Goal: Navigation & Orientation: Find specific page/section

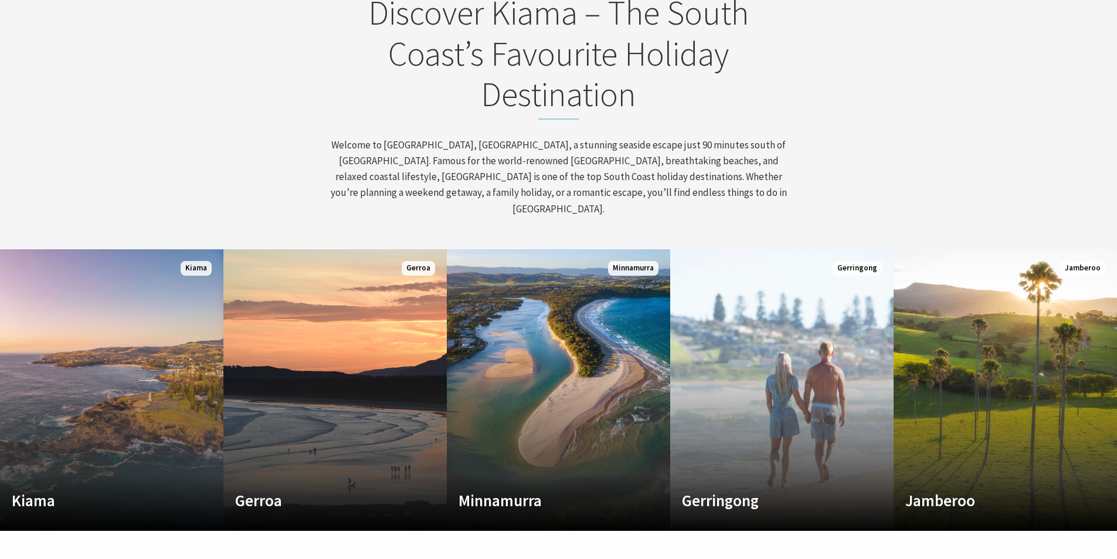
scroll to position [469, 0]
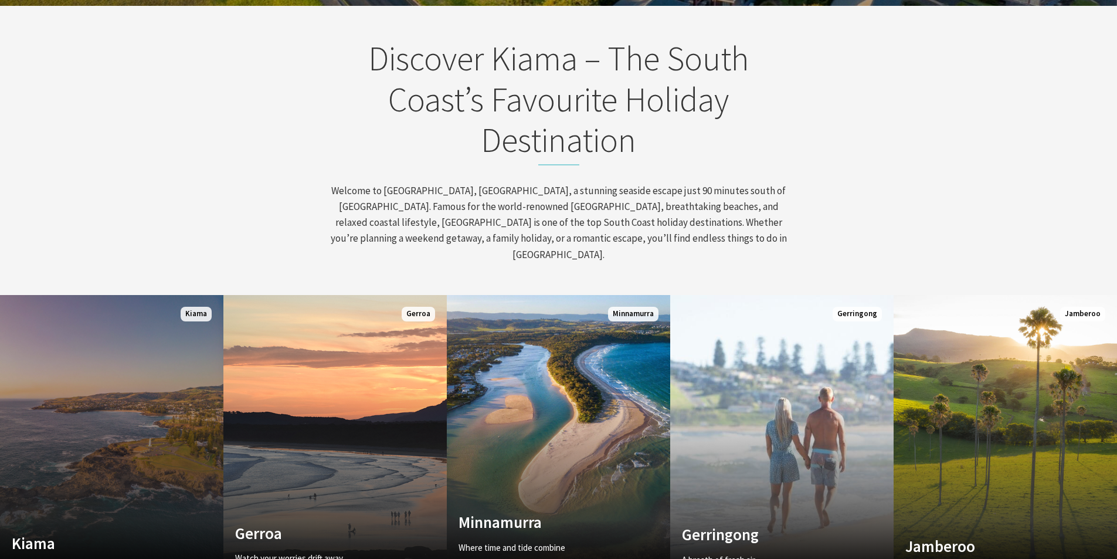
click at [144, 390] on link "Custom Image Used Kiama Where the sea makes a noise Read More Kiama" at bounding box center [111, 436] width 223 height 282
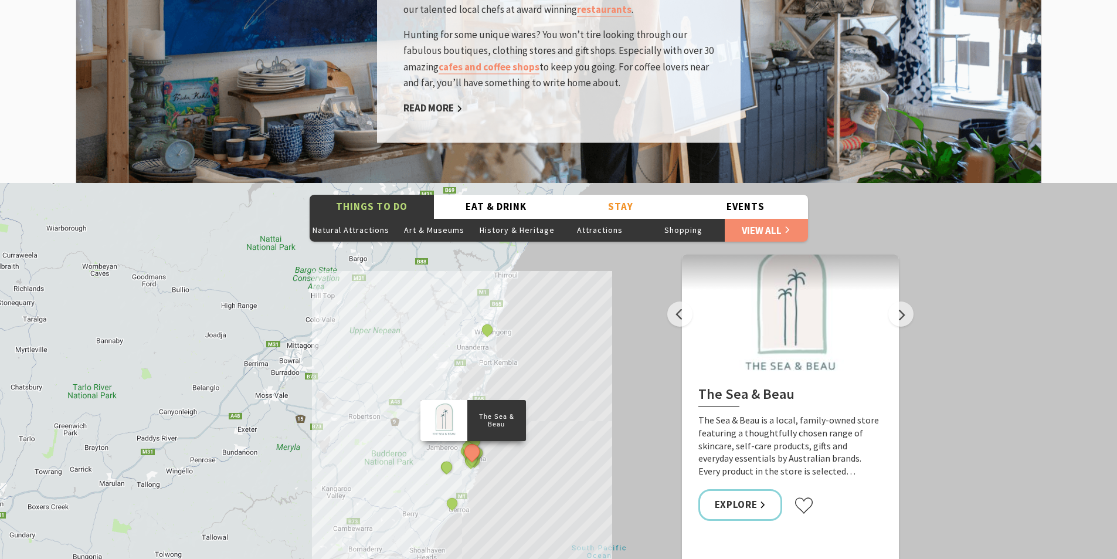
scroll to position [2053, 0]
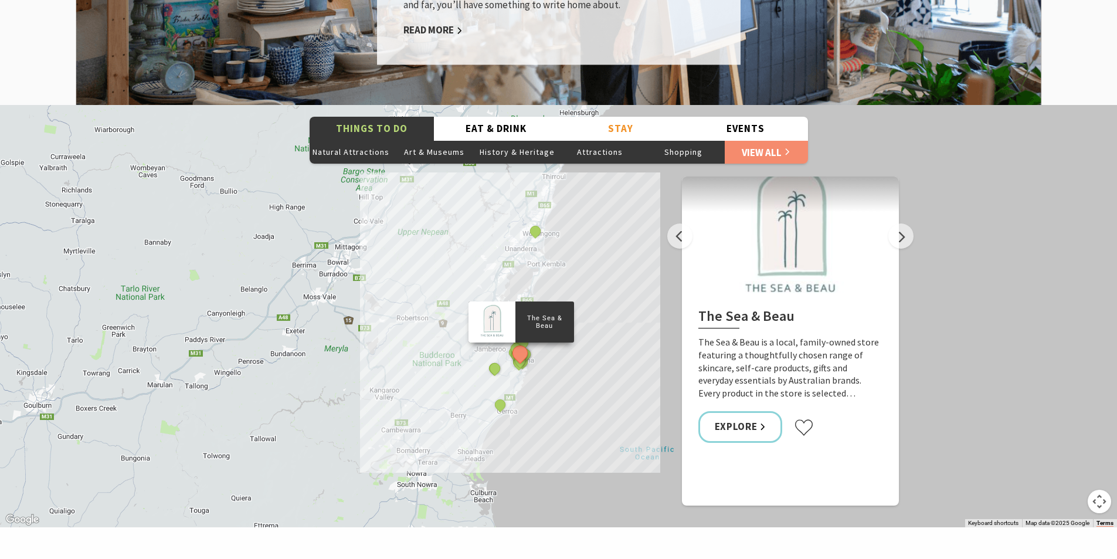
drag, startPoint x: 354, startPoint y: 374, endPoint x: 419, endPoint y: 347, distance: 69.7
click at [419, 347] on div "The Sea & Beau Hoddles Track, Kiama Kiama Ceramic Art Studio - Teaching and Mak…" at bounding box center [558, 316] width 1117 height 422
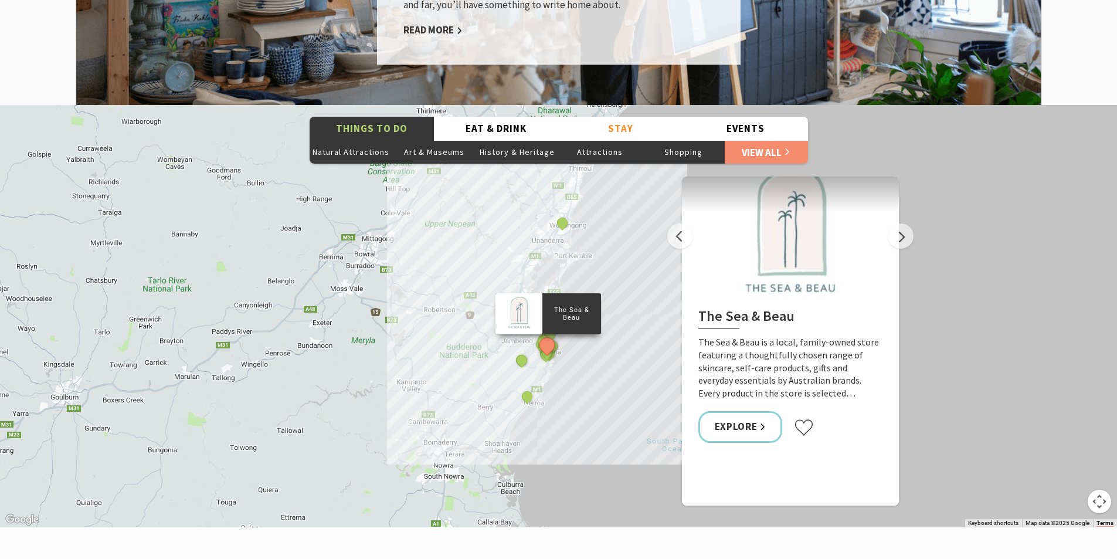
click at [355, 379] on div "The Sea & Beau Hoddles Track, Kiama Kiama Ceramic Art Studio - Teaching and Mak…" at bounding box center [558, 316] width 1117 height 422
drag, startPoint x: 368, startPoint y: 351, endPoint x: 327, endPoint y: 321, distance: 50.3
click at [327, 321] on div "The Sea & Beau Hoddles Track, Kiama Kiama Ceramic Art Studio - Teaching and Mak…" at bounding box center [558, 316] width 1117 height 422
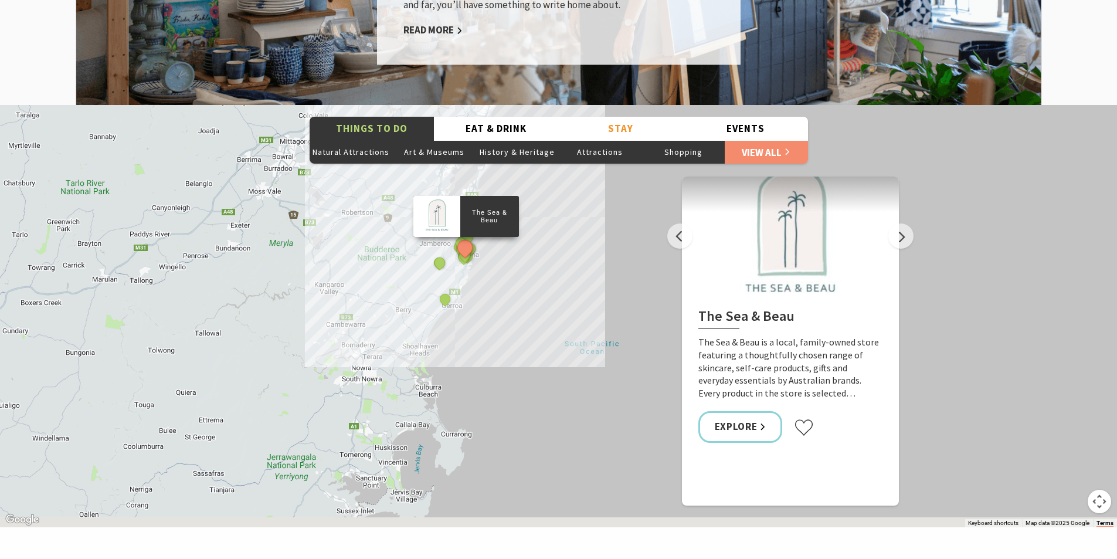
drag, startPoint x: 432, startPoint y: 328, endPoint x: 362, endPoint y: 245, distance: 107.8
click at [362, 245] on div "The Sea & Beau Hoddles Track, Kiama Kiama Ceramic Art Studio - Teaching and Mak…" at bounding box center [558, 316] width 1117 height 422
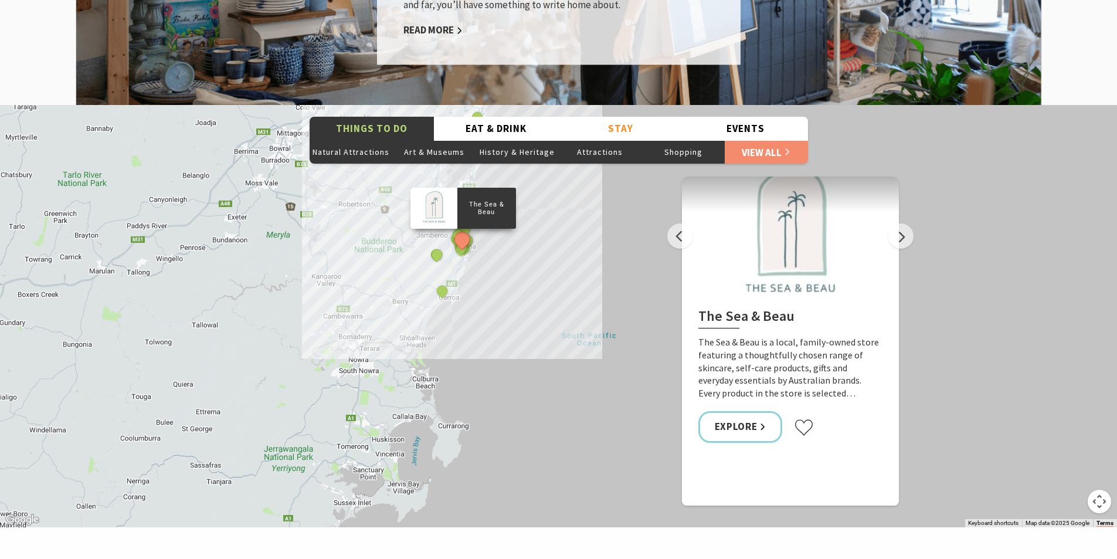
click at [567, 291] on div "The Sea & Beau Hoddles Track, Kiama Kiama Ceramic Art Studio - Teaching and Mak…" at bounding box center [558, 316] width 1117 height 422
click at [433, 243] on button "See detail about Saddleback Mountain Lookout, Kiama" at bounding box center [437, 254] width 22 height 22
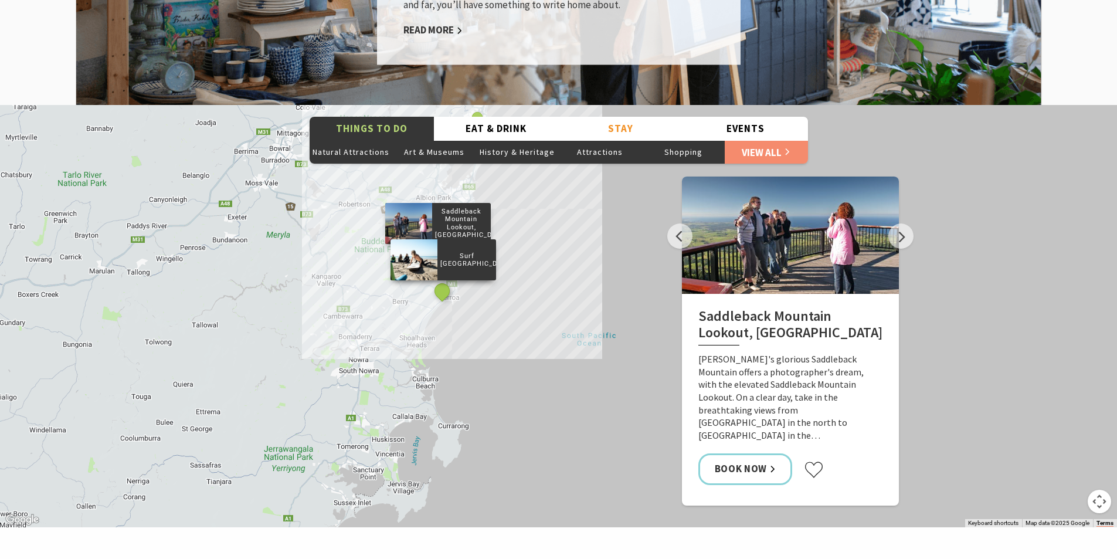
click at [442, 280] on button "See detail about Surf Camp Australia" at bounding box center [442, 291] width 22 height 22
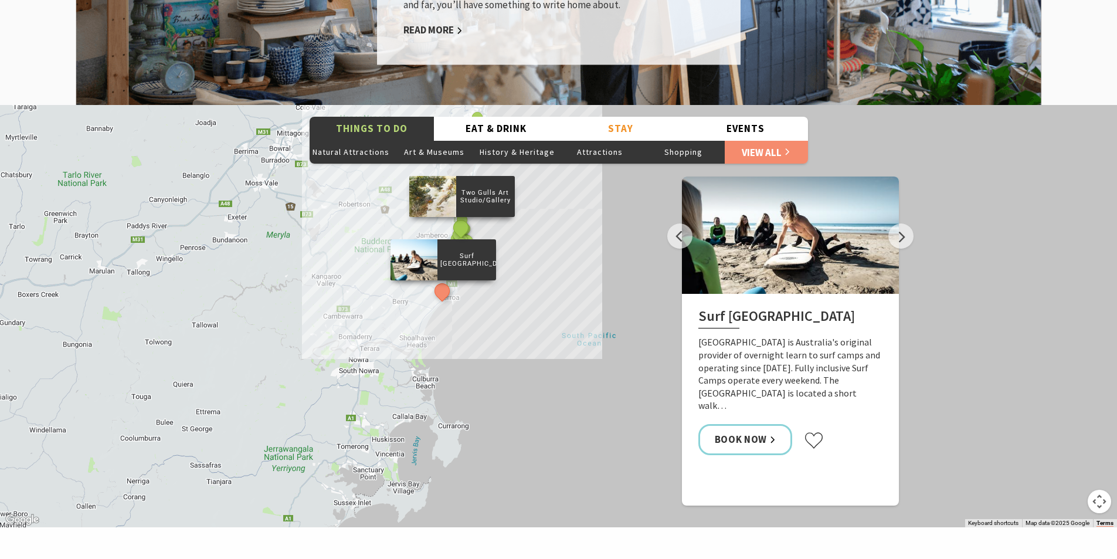
click at [463, 216] on button "See detail about Two Gulls Art Studio/Gallery" at bounding box center [461, 227] width 22 height 22
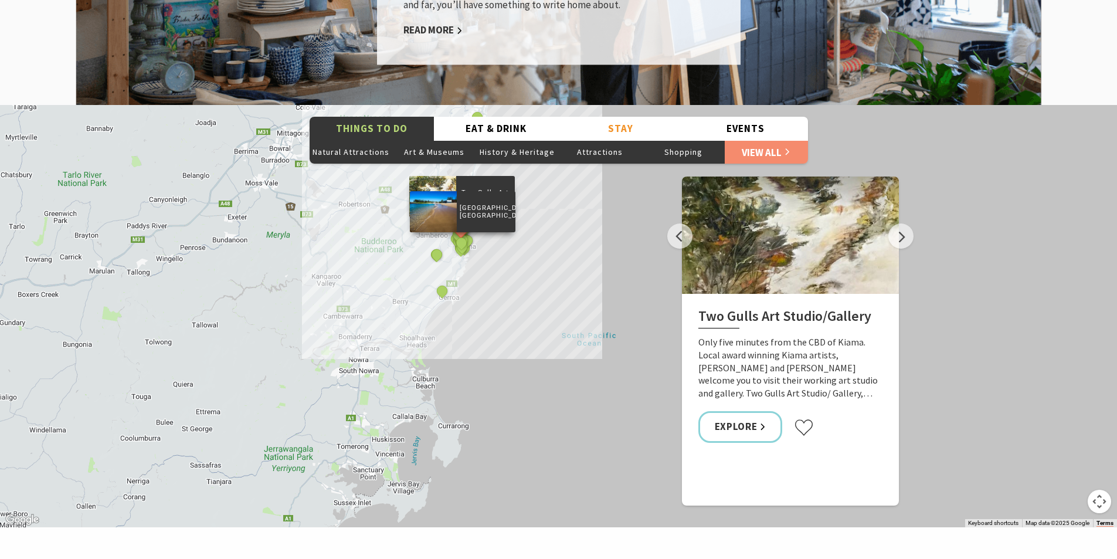
click at [467, 235] on div "[GEOGRAPHIC_DATA], [GEOGRAPHIC_DATA]" at bounding box center [463, 244] width 18 height 18
click at [465, 235] on div "[GEOGRAPHIC_DATA], [GEOGRAPHIC_DATA]" at bounding box center [463, 244] width 18 height 18
click at [461, 232] on button "See detail about Surf Beach, Kiama" at bounding box center [461, 243] width 22 height 22
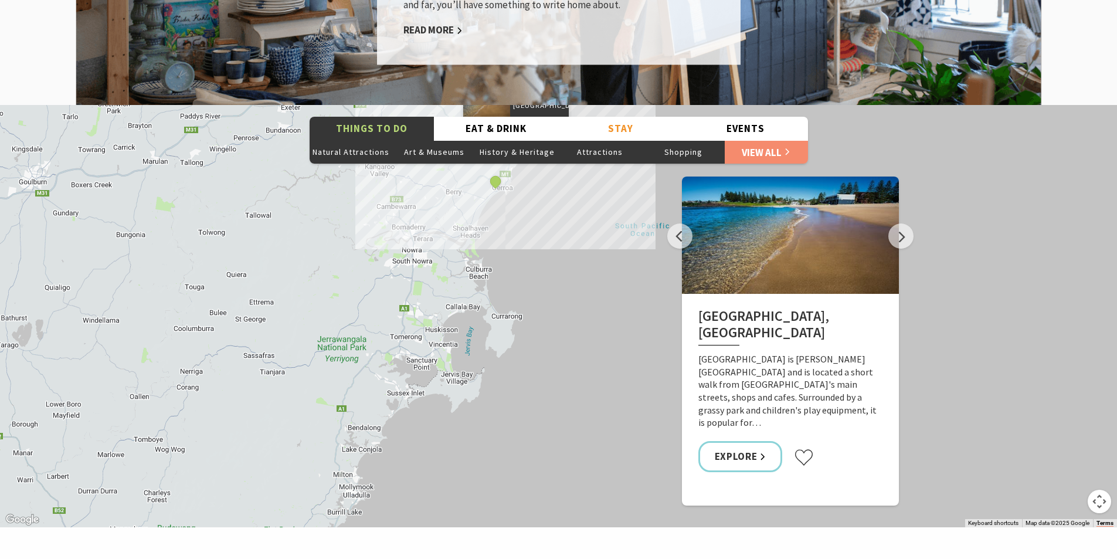
drag, startPoint x: 466, startPoint y: 465, endPoint x: 510, endPoint y: 365, distance: 108.4
click at [510, 365] on div "The Sea & Beau Hoddles Track, Kiama Kiama Ceramic Art Studio - Teaching and Mak…" at bounding box center [558, 316] width 1117 height 422
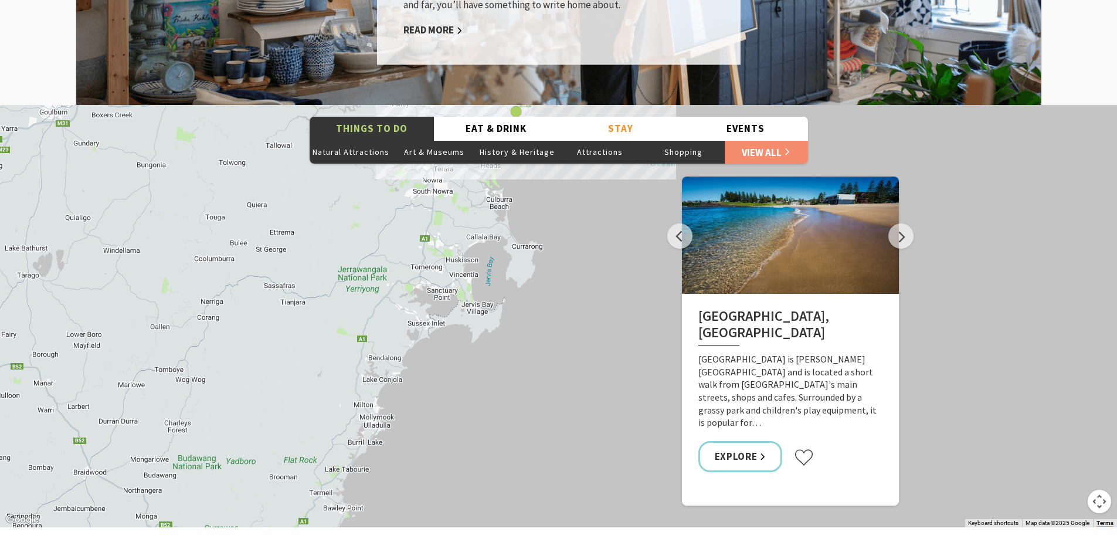
drag, startPoint x: 514, startPoint y: 392, endPoint x: 532, endPoint y: 341, distance: 53.4
click at [532, 341] on div "The Sea & Beau Hoddles Track, Kiama Kiama Ceramic Art Studio - Teaching and Mak…" at bounding box center [558, 316] width 1117 height 422
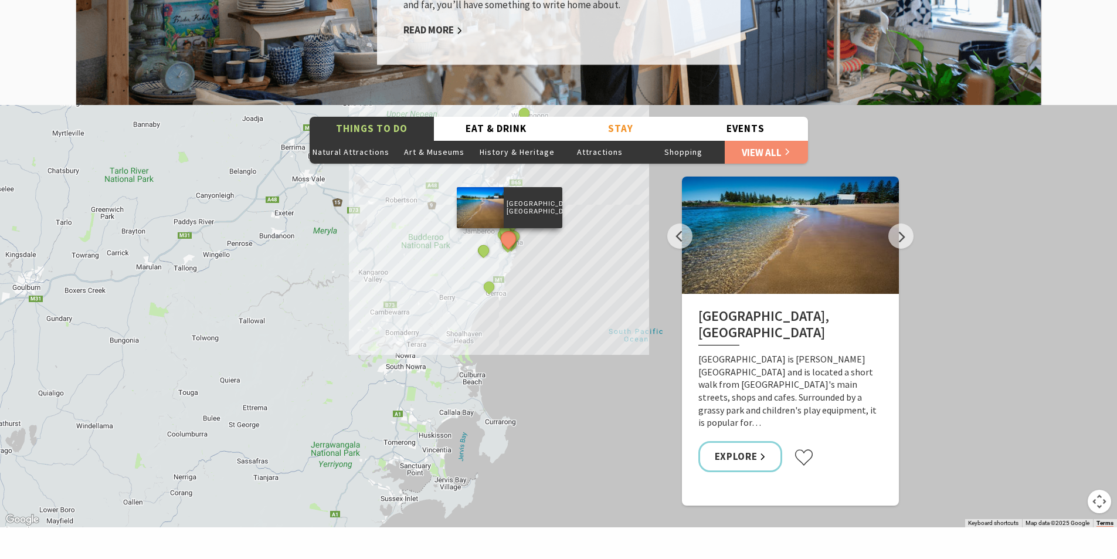
drag, startPoint x: 510, startPoint y: 285, endPoint x: 481, endPoint y: 481, distance: 198.0
click at [480, 490] on div "The Sea & Beau Hoddles Track, Kiama Kiama Ceramic Art Studio - Teaching and Mak…" at bounding box center [558, 316] width 1117 height 422
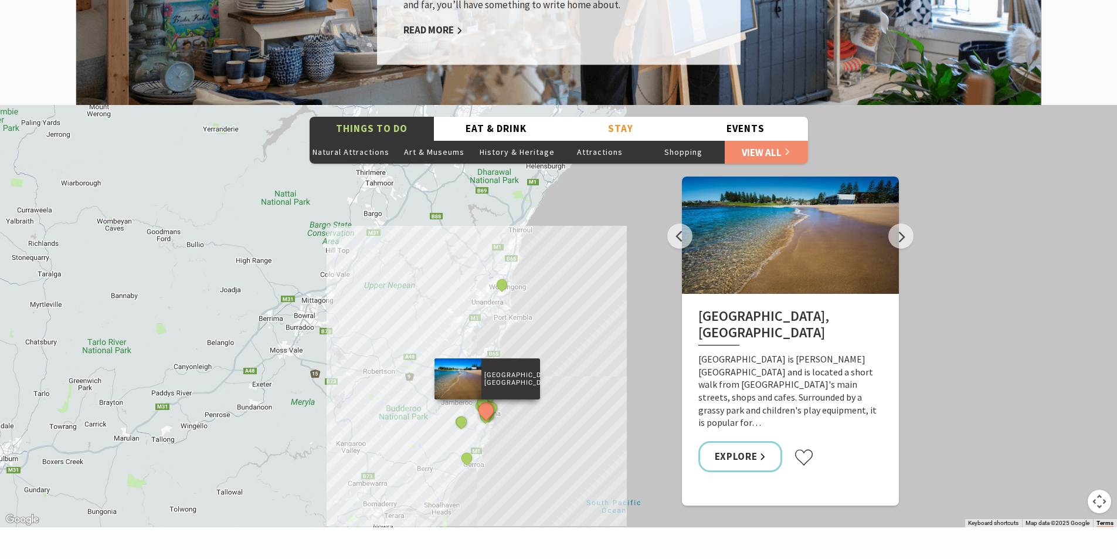
drag, startPoint x: 537, startPoint y: 348, endPoint x: 526, endPoint y: 487, distance: 138.9
click at [525, 490] on div "The Sea & Beau Hoddles Track, Kiama Kiama Ceramic Art Studio - Teaching and Mak…" at bounding box center [558, 316] width 1117 height 422
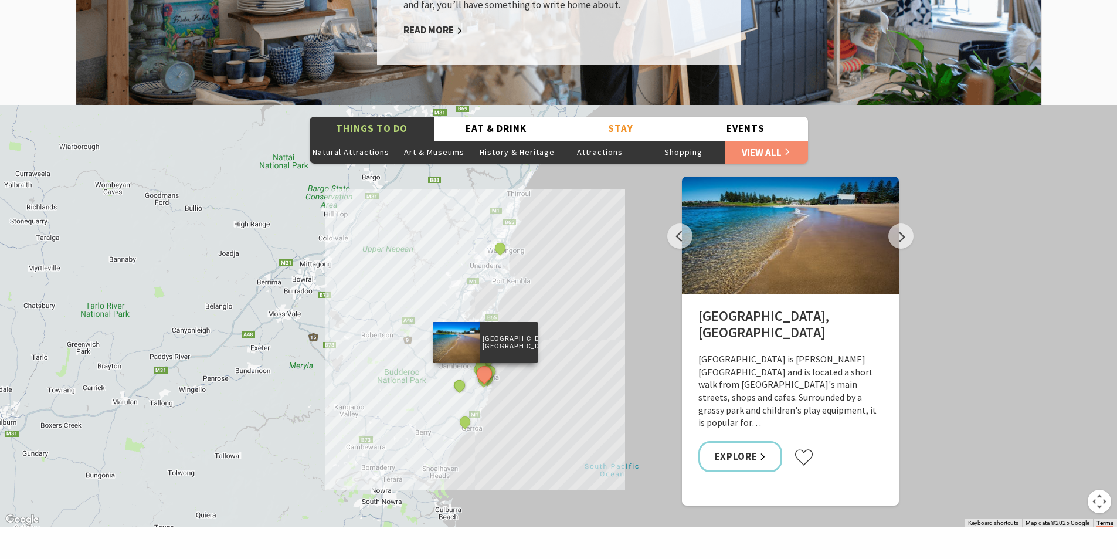
drag, startPoint x: 579, startPoint y: 362, endPoint x: 560, endPoint y: 266, distance: 98.1
click at [560, 266] on div "The Sea & Beau Hoddles Track, Kiama Kiama Ceramic Art Studio - Teaching and Mak…" at bounding box center [1115, 538] width 1126 height 633
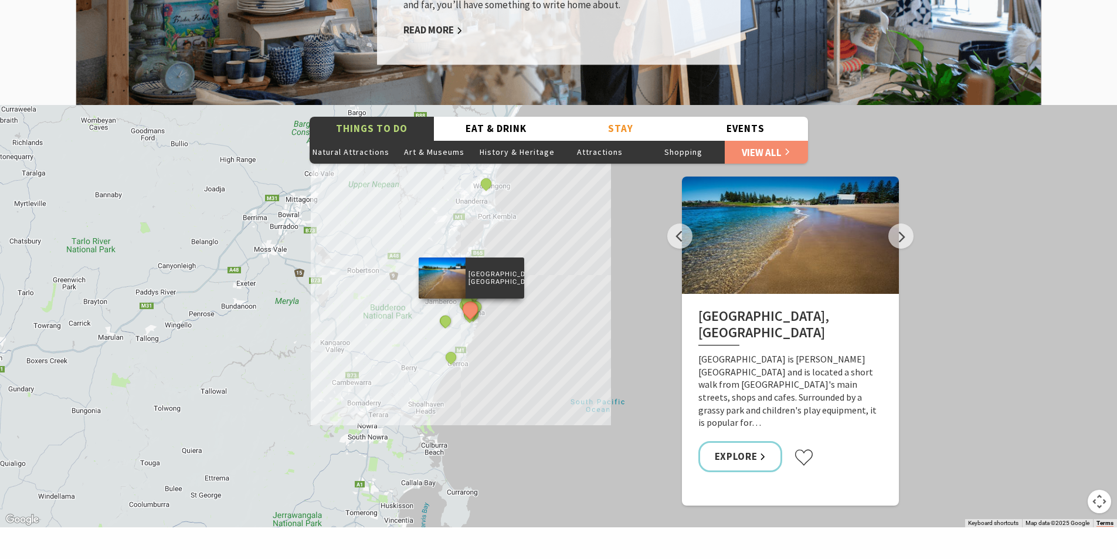
click at [441, 195] on div "The Sea & Beau Hoddles Track, Kiama Kiama Ceramic Art Studio - Teaching and Mak…" at bounding box center [558, 316] width 1117 height 422
click at [440, 188] on div "The Sea & Beau Hoddles Track, Kiama Kiama Ceramic Art Studio - Teaching and Mak…" at bounding box center [558, 316] width 1117 height 422
